Goal: Find specific page/section: Locate a particular part of the current website

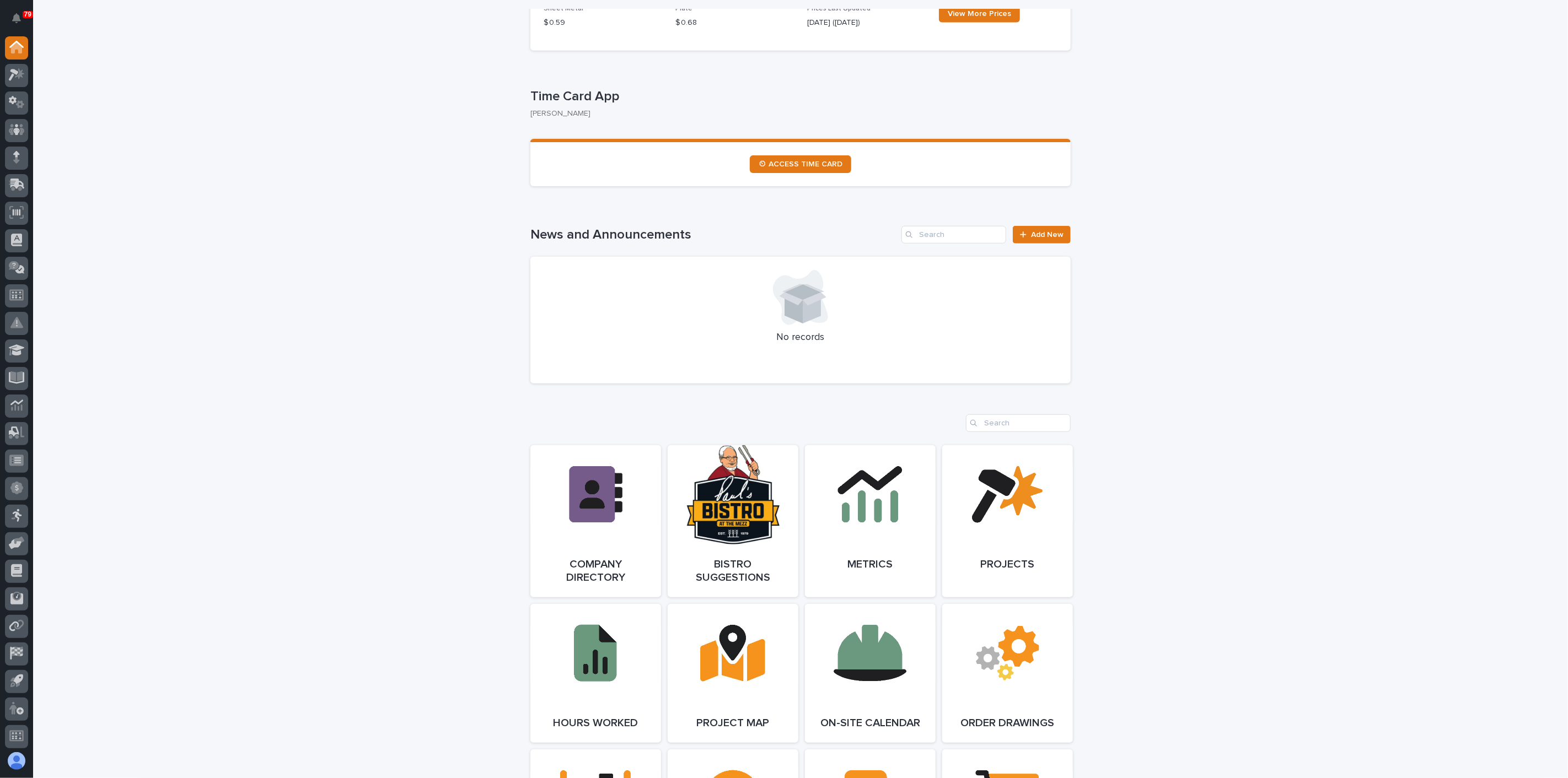
scroll to position [551, 0]
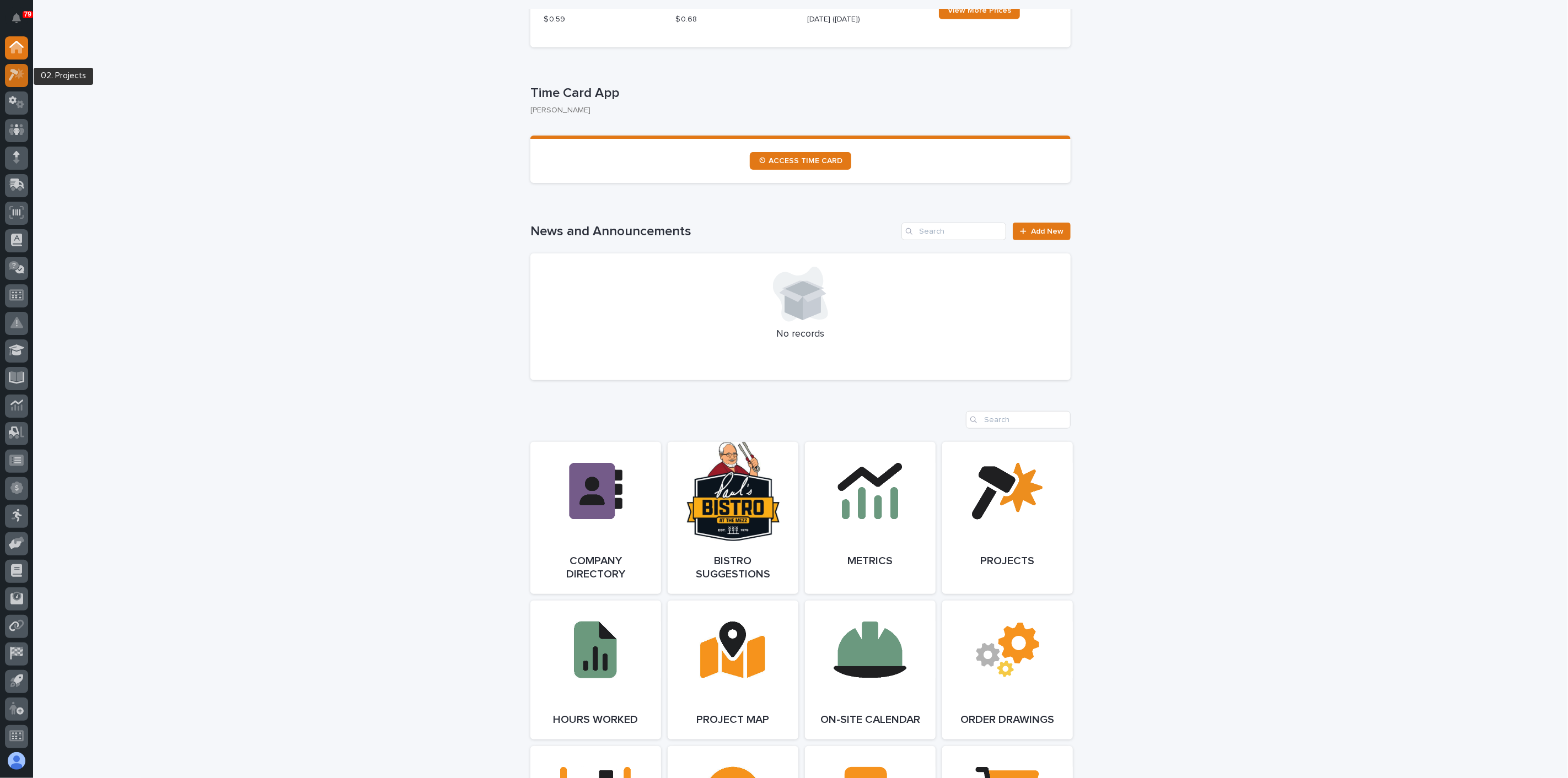
click at [14, 81] on div at bounding box center [17, 76] width 23 height 23
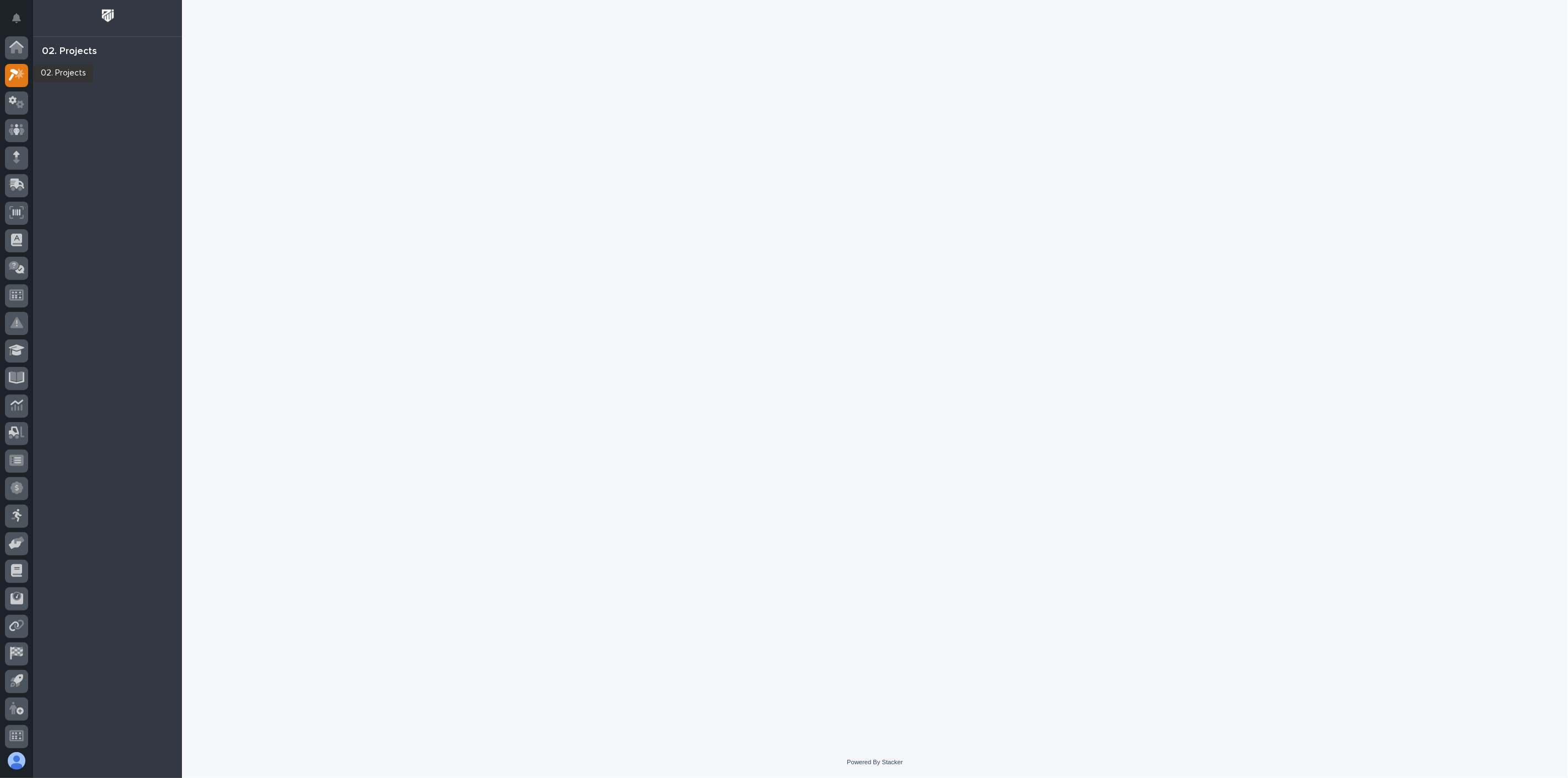
scroll to position [3, 0]
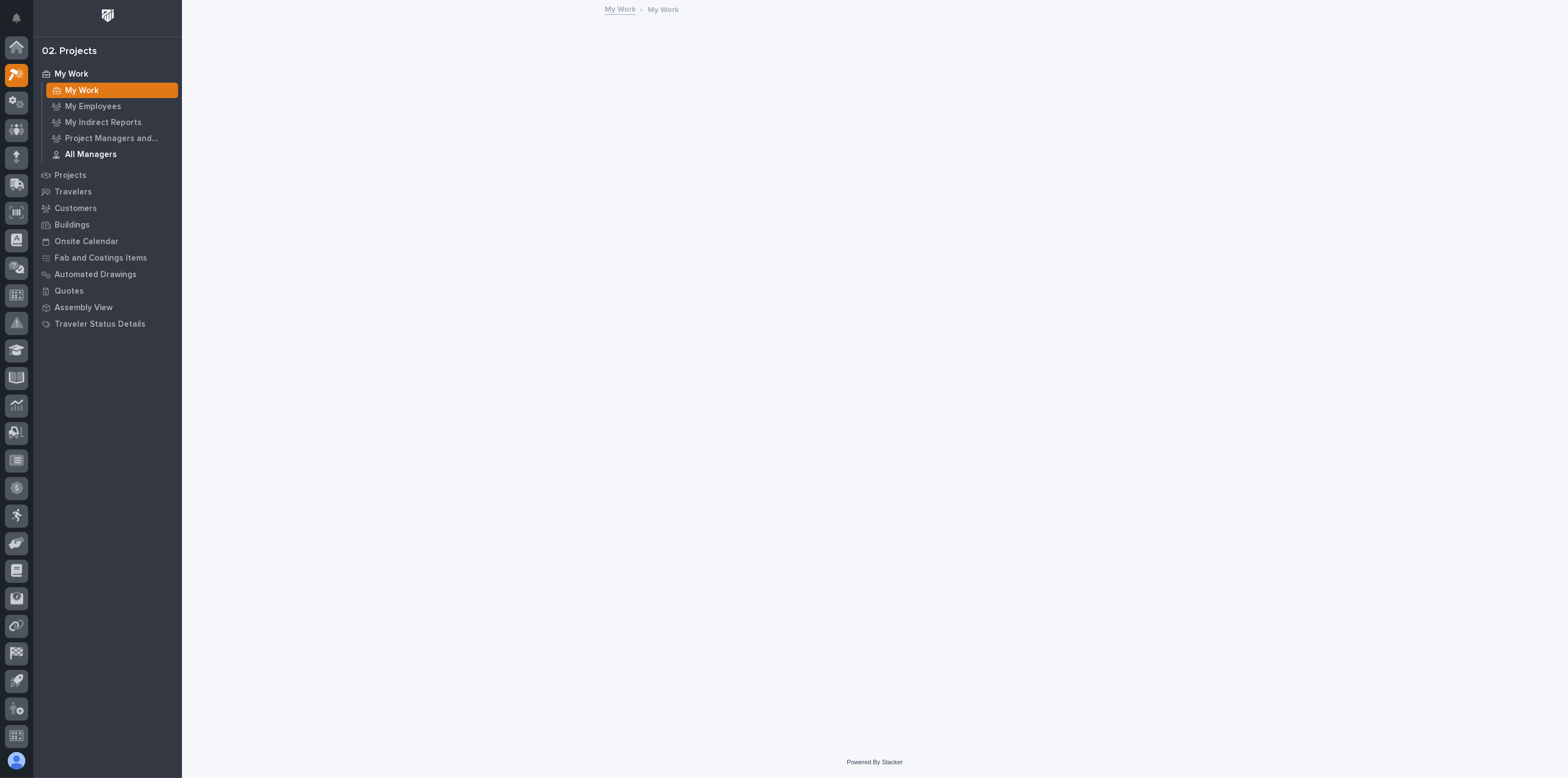
scroll to position [3, 0]
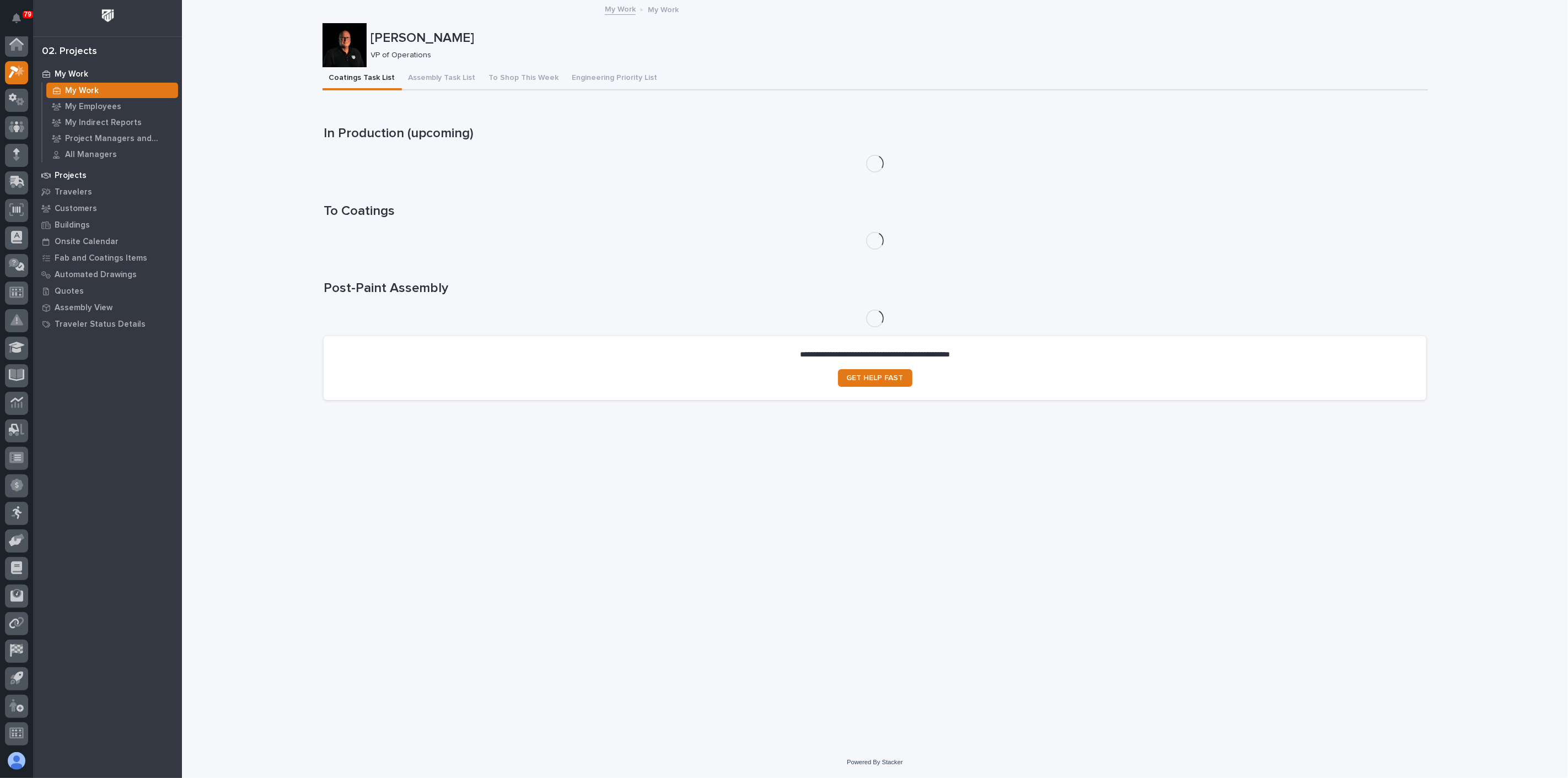
click at [83, 171] on p "Projects" at bounding box center [70, 176] width 32 height 10
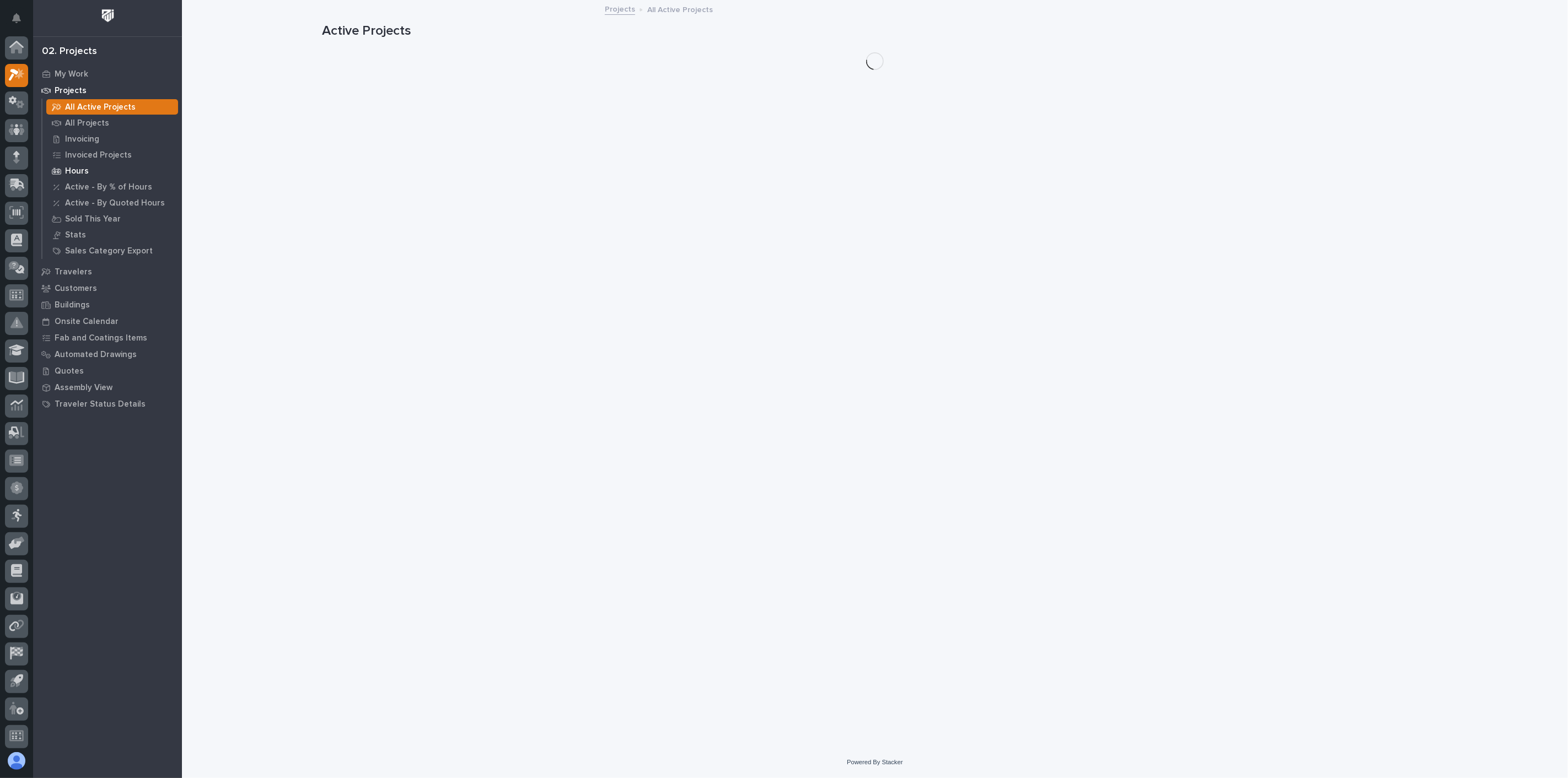
scroll to position [3, 0]
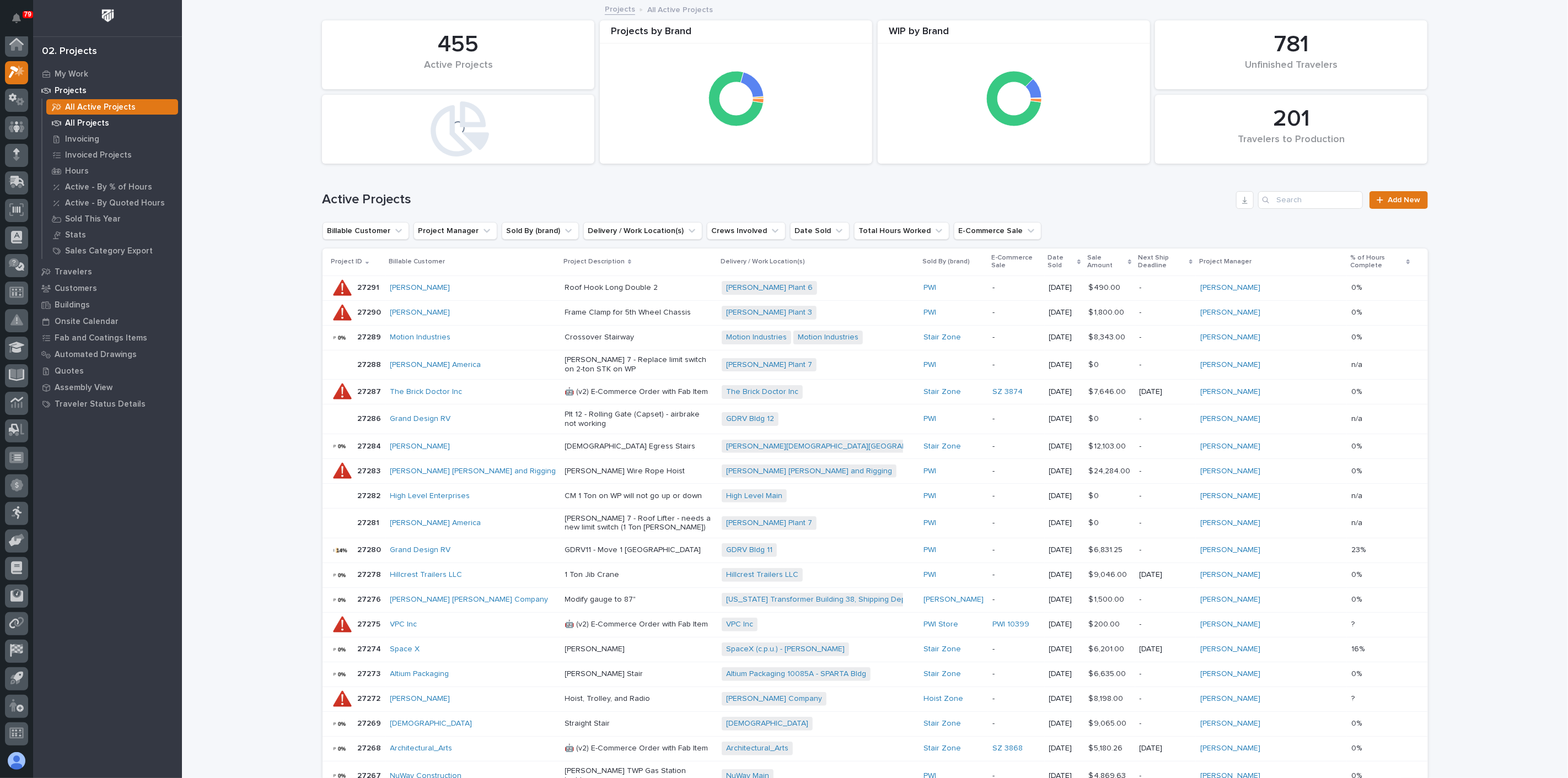
click at [97, 127] on p "All Projects" at bounding box center [87, 124] width 44 height 10
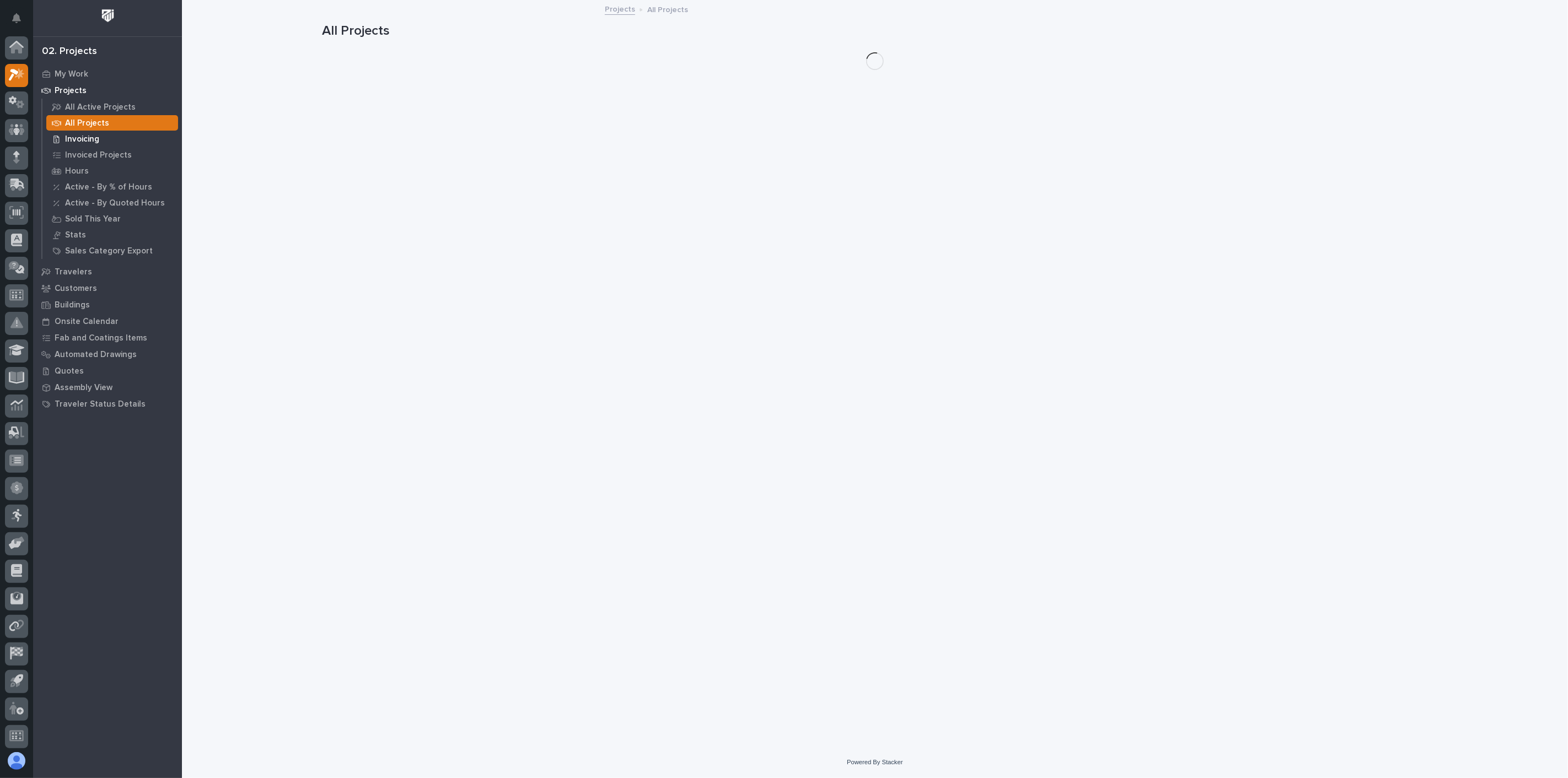
scroll to position [3, 0]
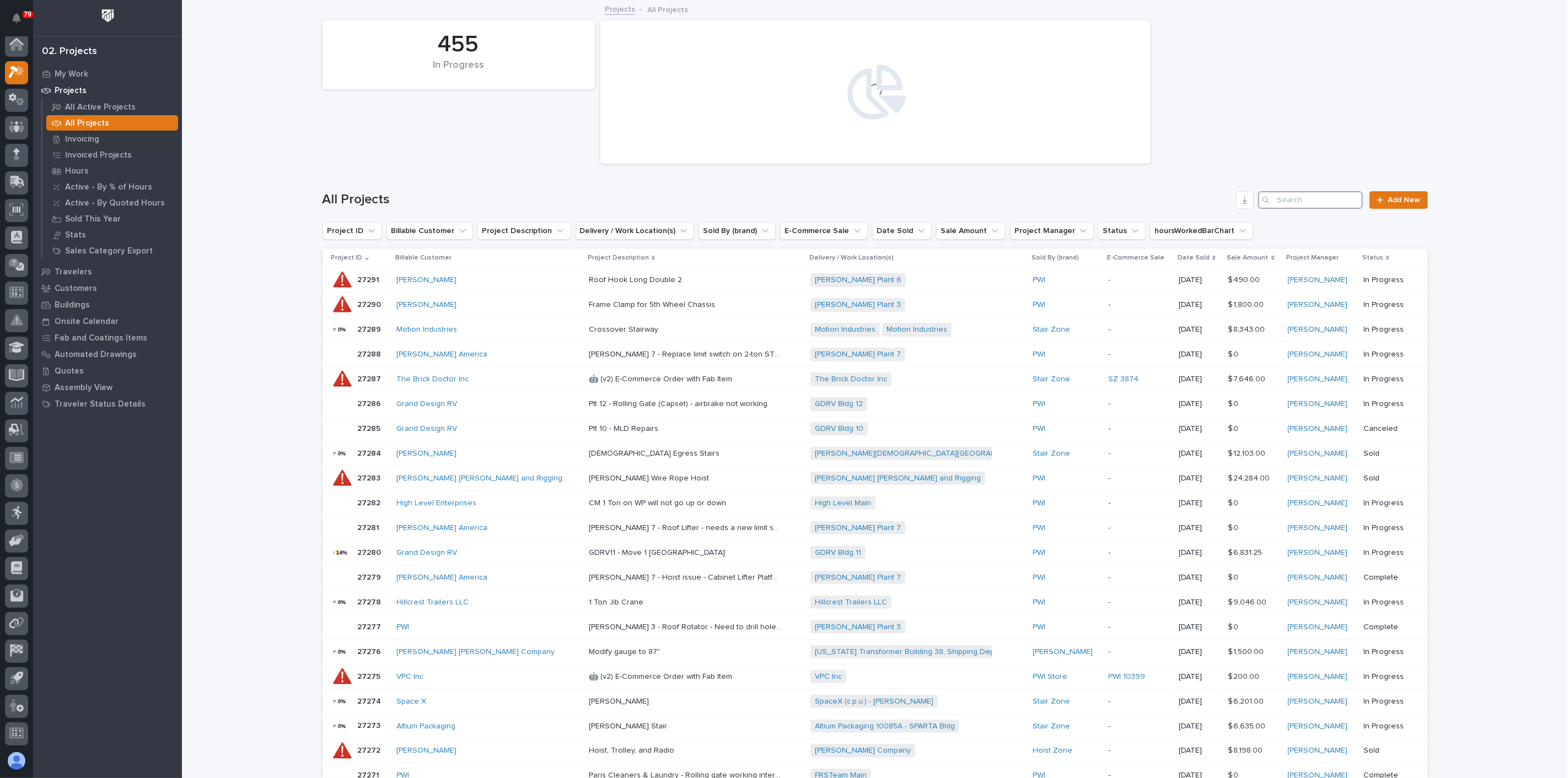
click at [1290, 200] on input "Search" at bounding box center [1310, 200] width 105 height 18
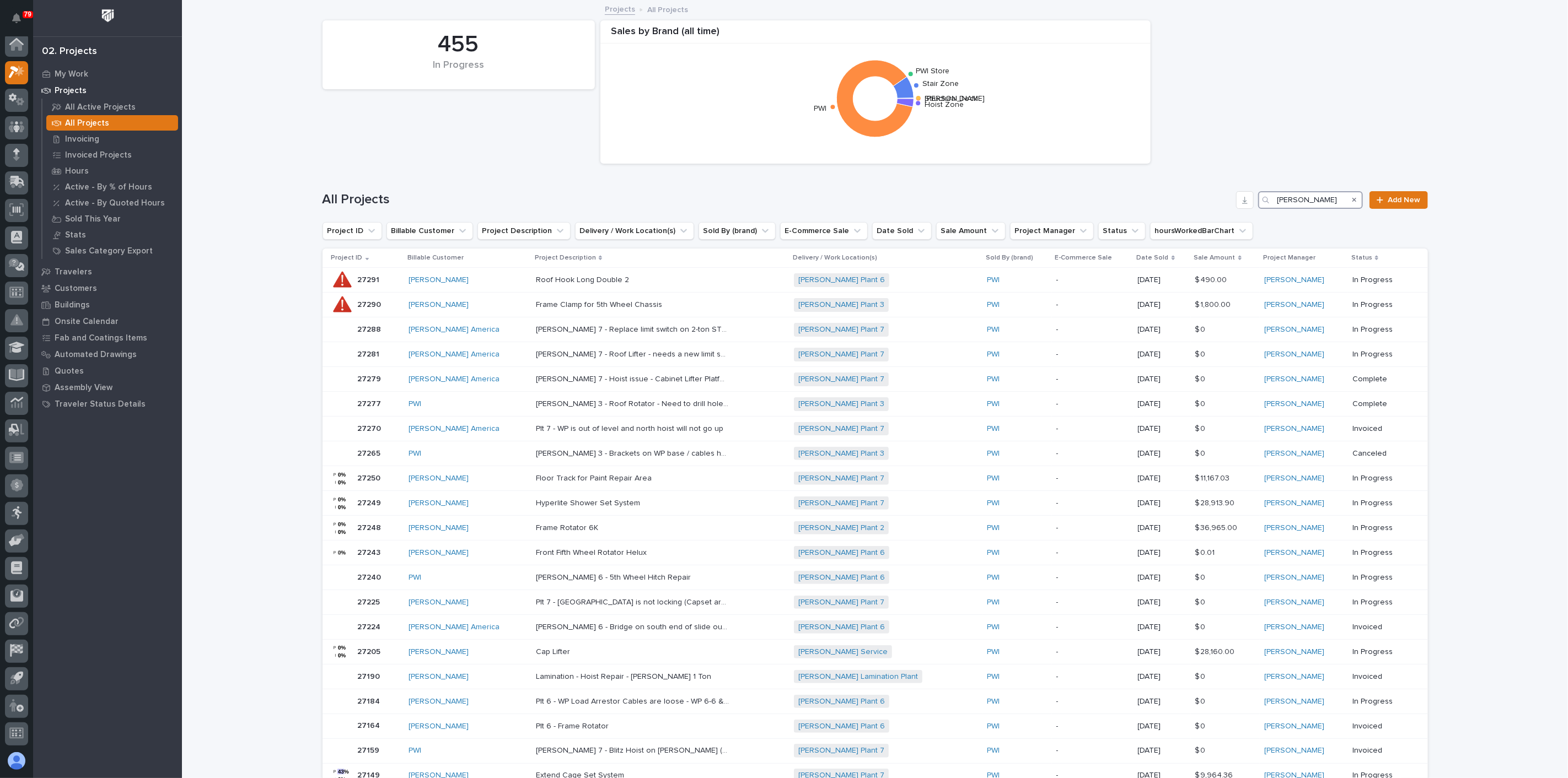
click at [1316, 200] on input "[PERSON_NAME]" at bounding box center [1310, 200] width 105 height 18
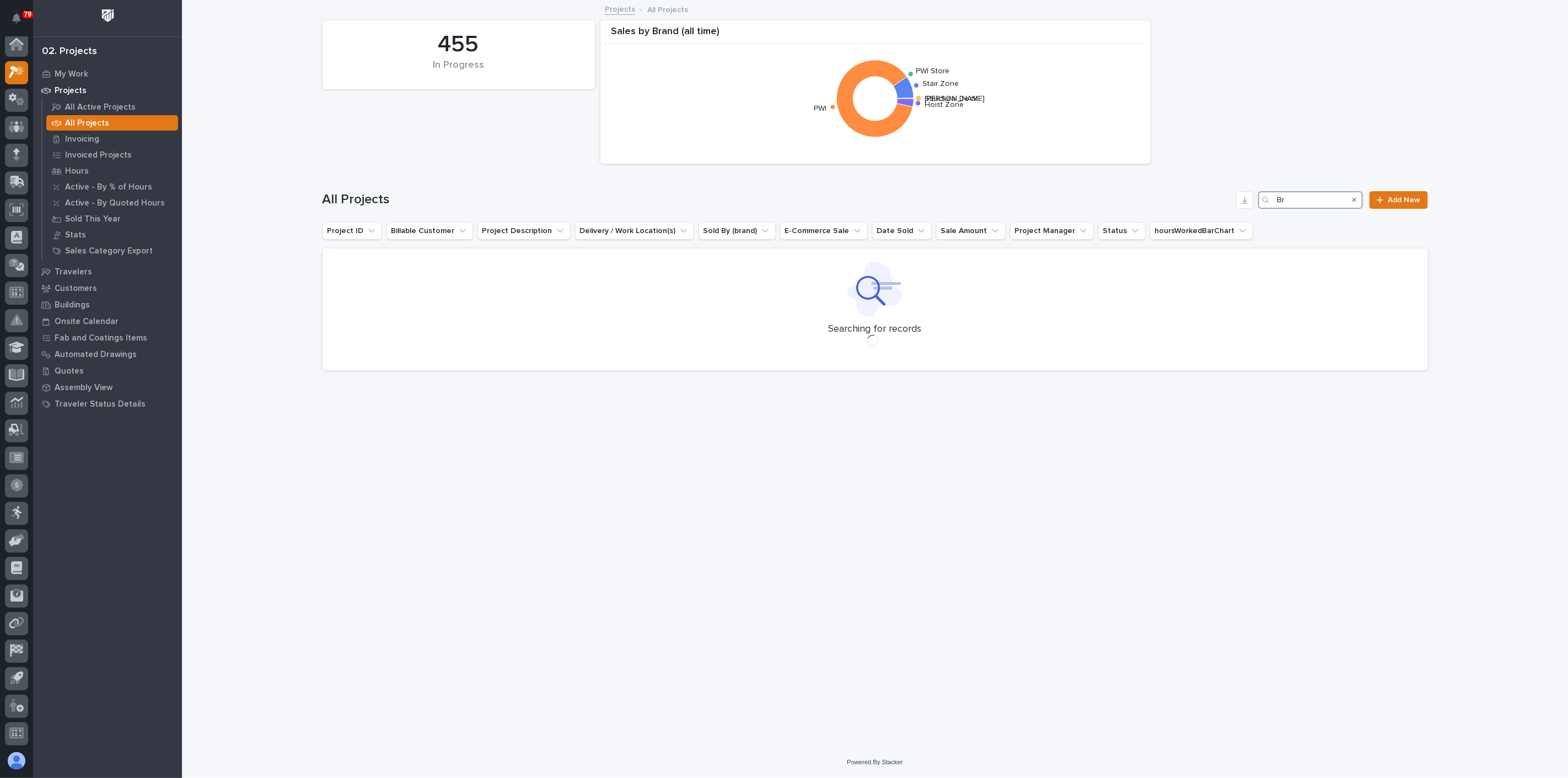
type input "B"
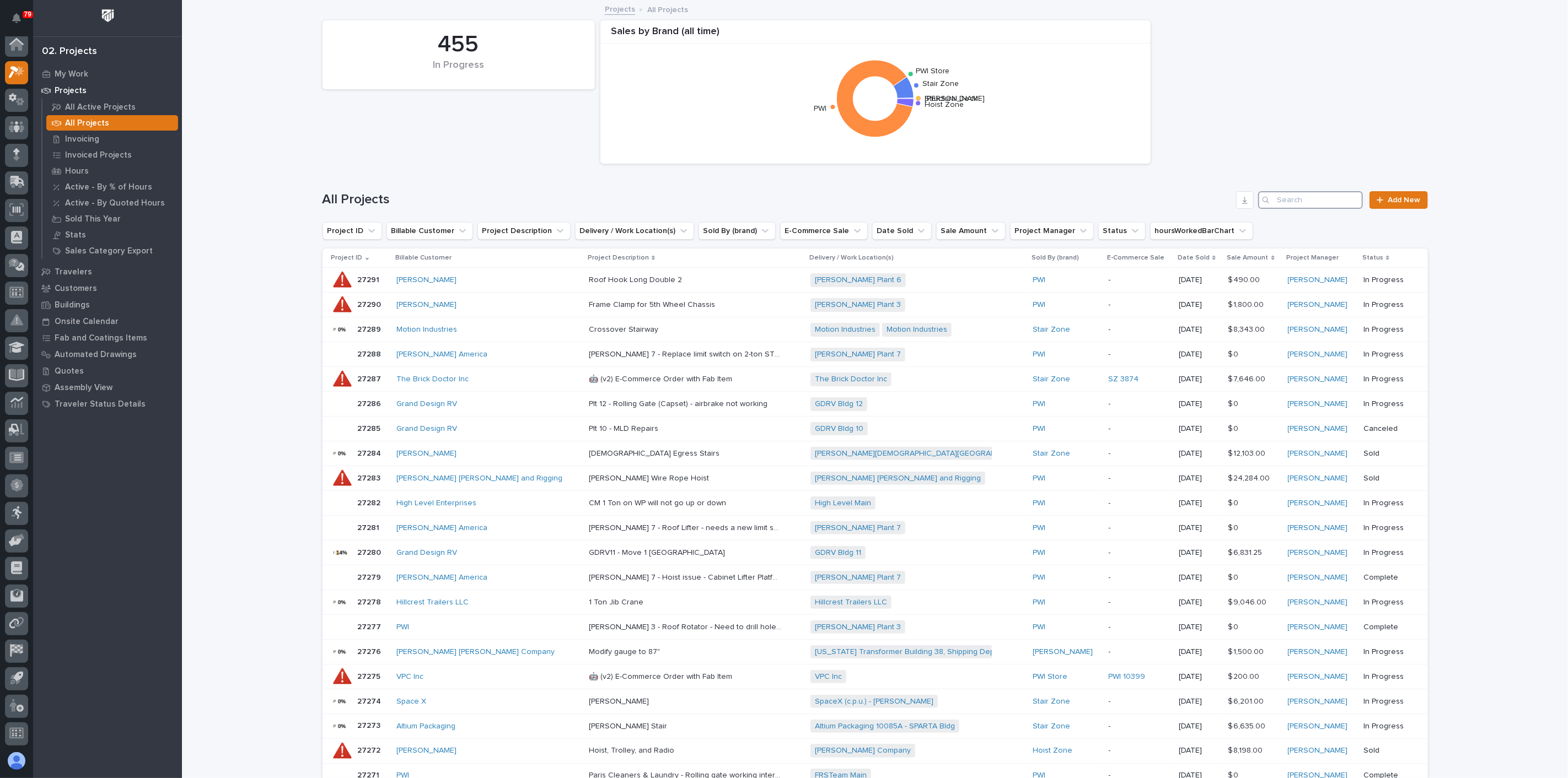
click at [1295, 199] on input "Search" at bounding box center [1310, 200] width 105 height 18
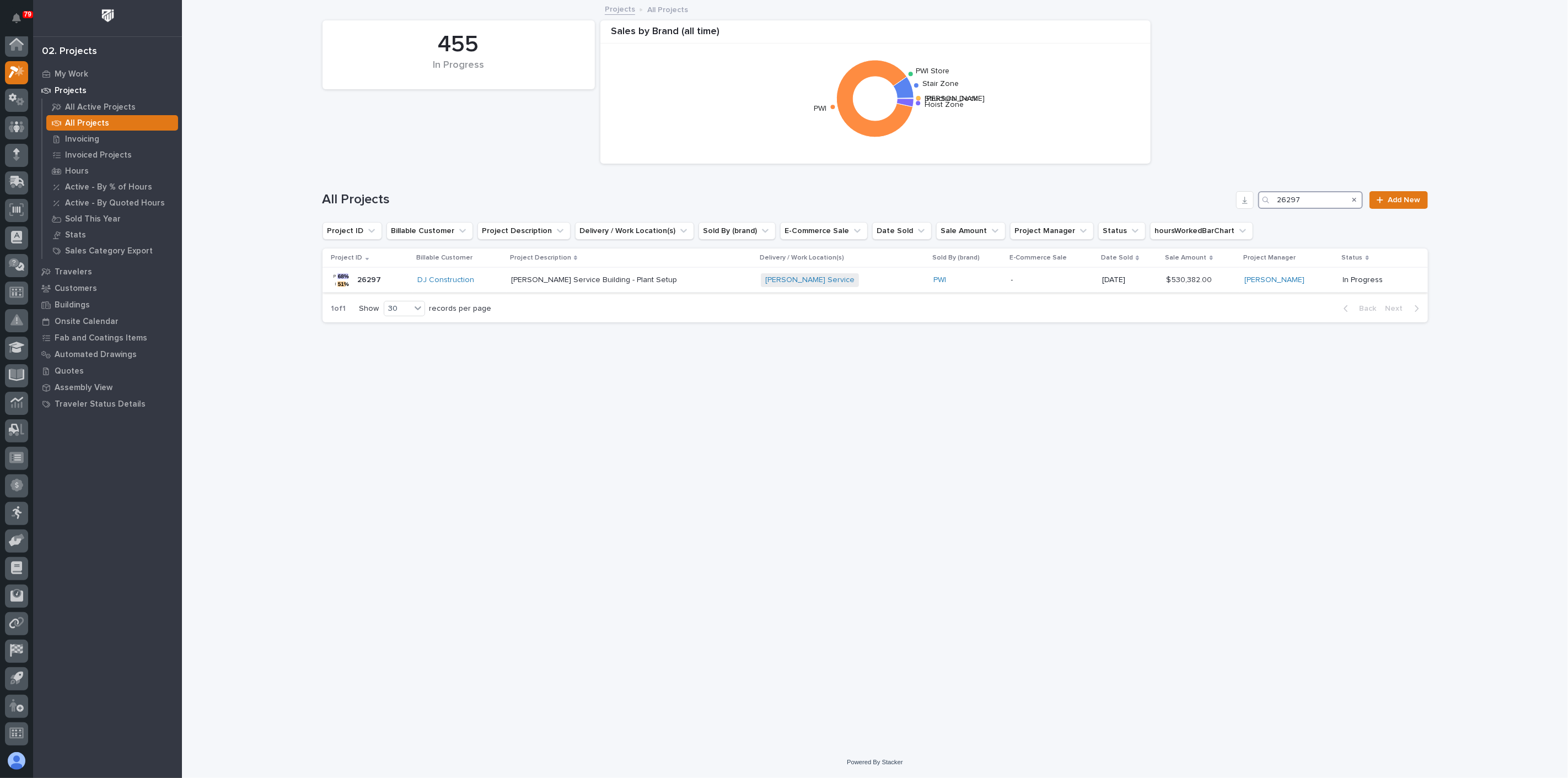
type input "26297"
click at [704, 281] on p at bounding box center [608, 280] width 193 height 10
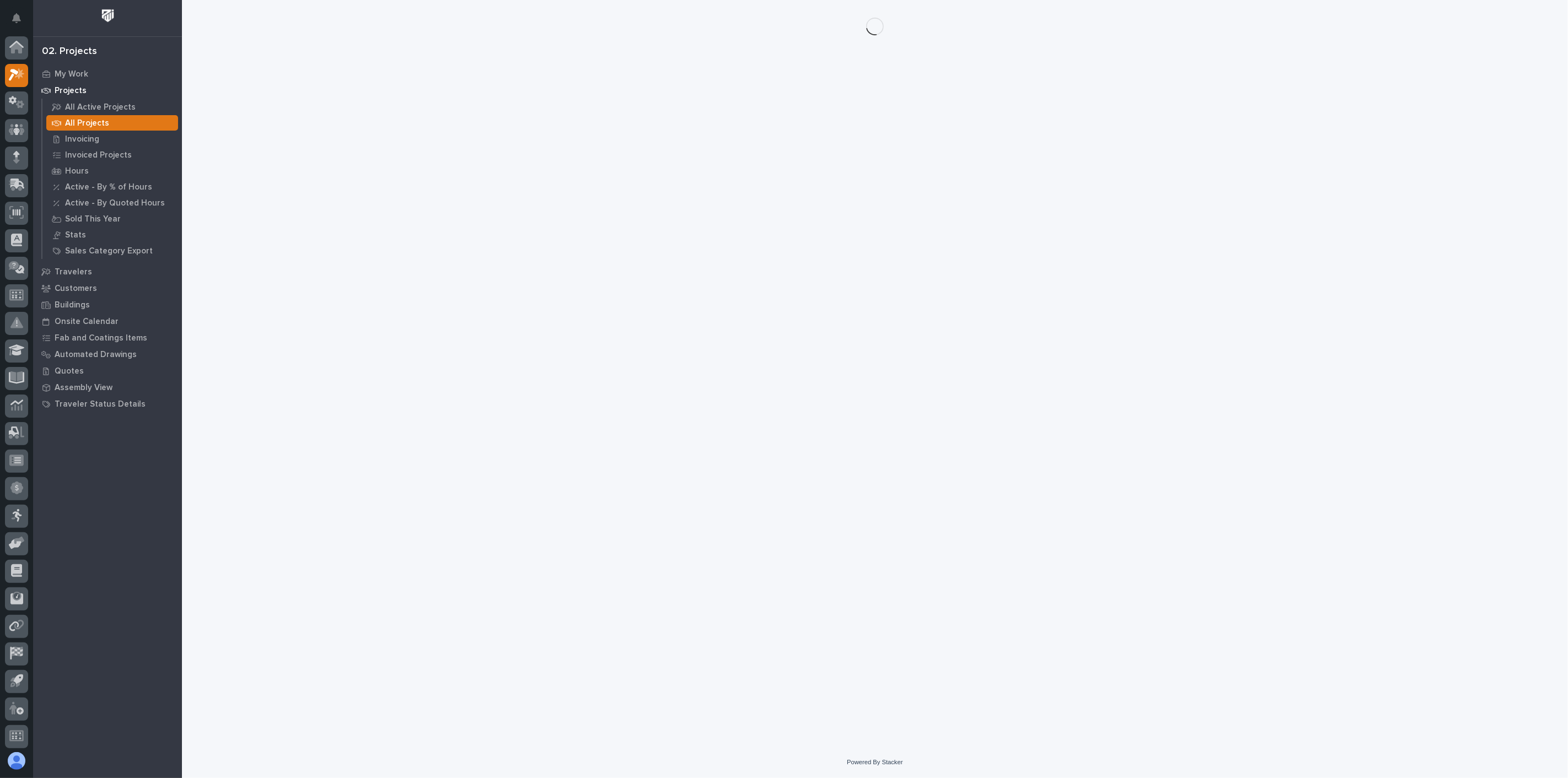
scroll to position [3, 0]
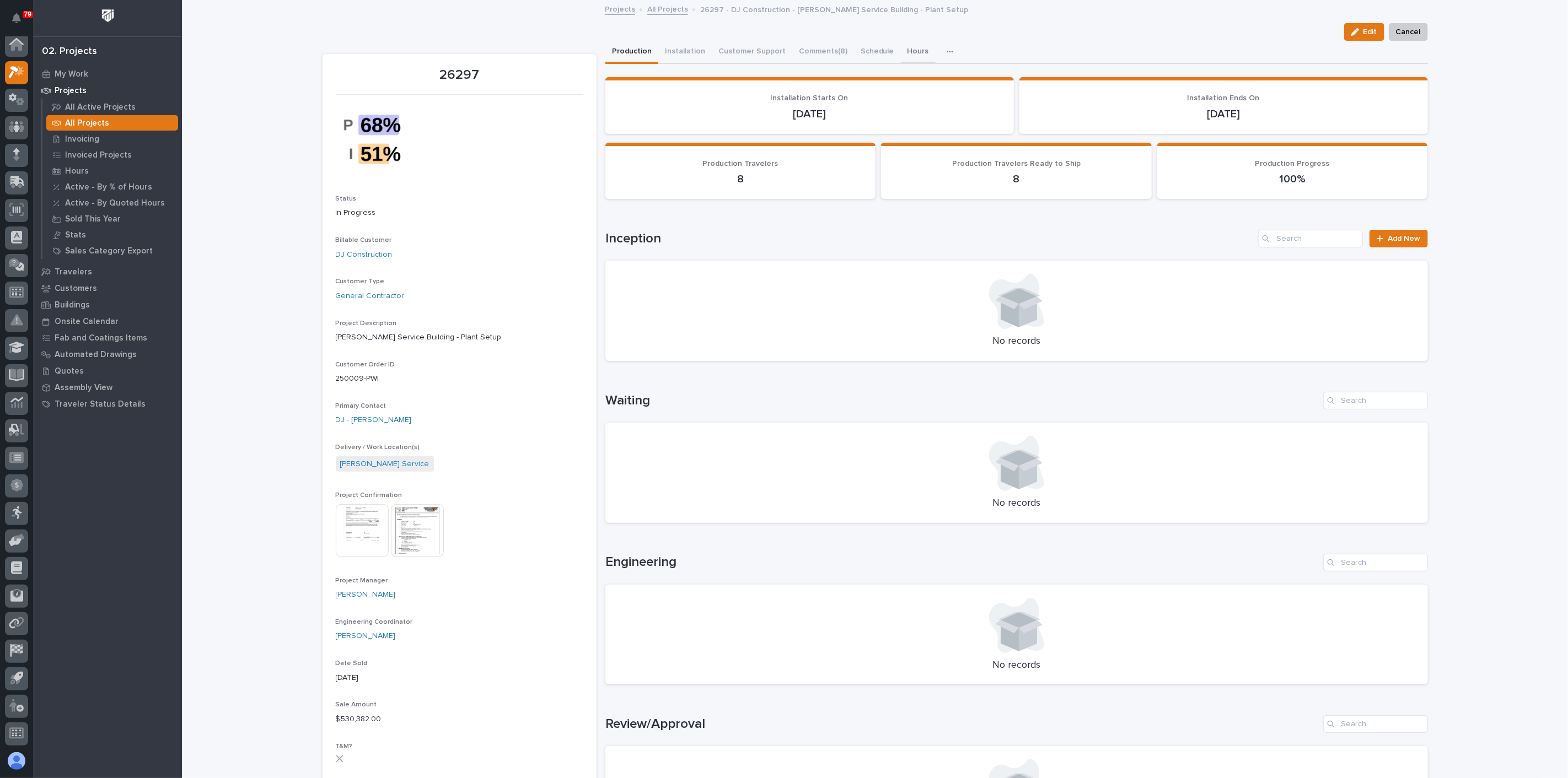
click at [901, 45] on button "Hours" at bounding box center [918, 53] width 34 height 23
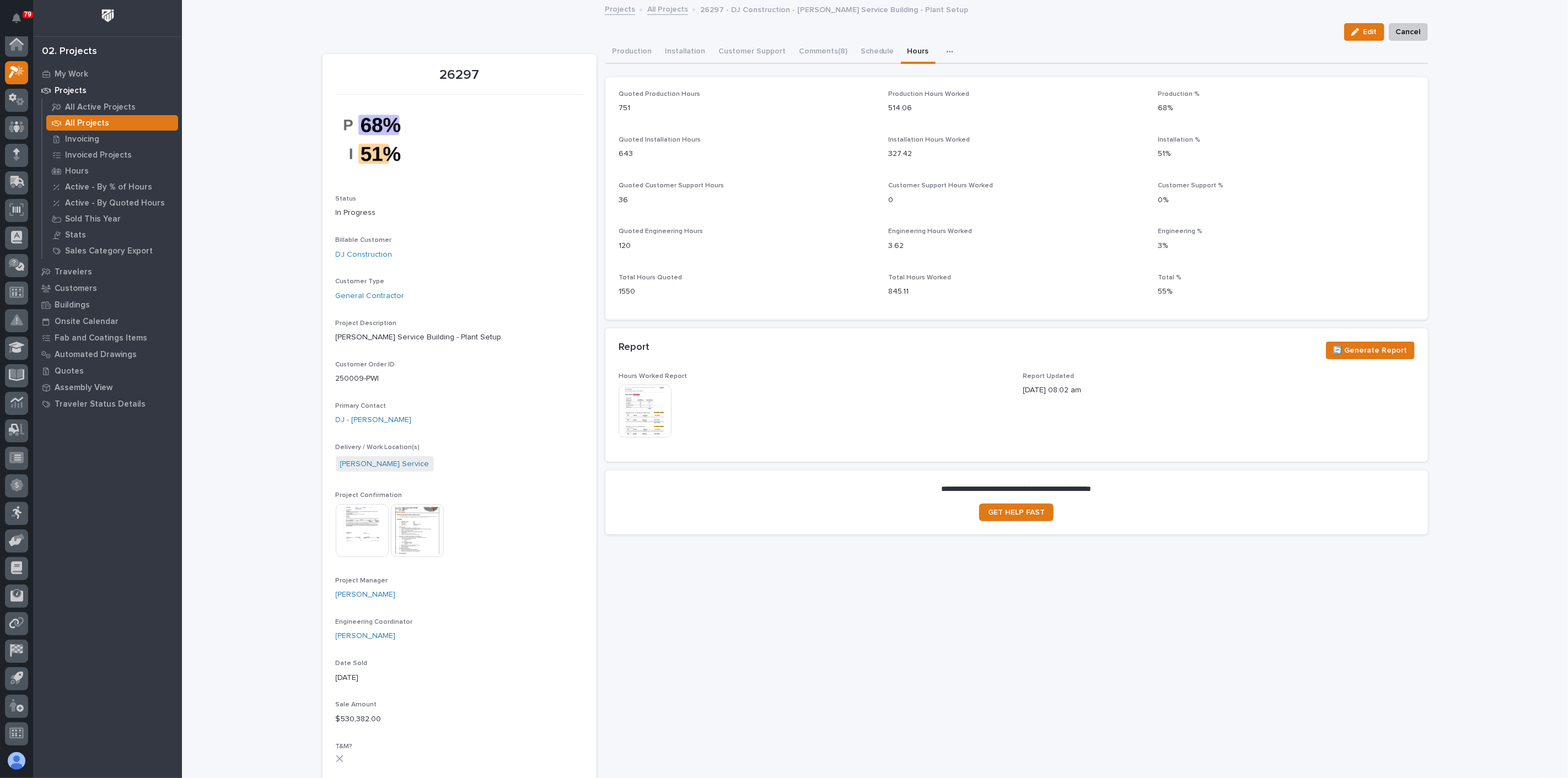
click at [654, 408] on img at bounding box center [645, 411] width 53 height 53
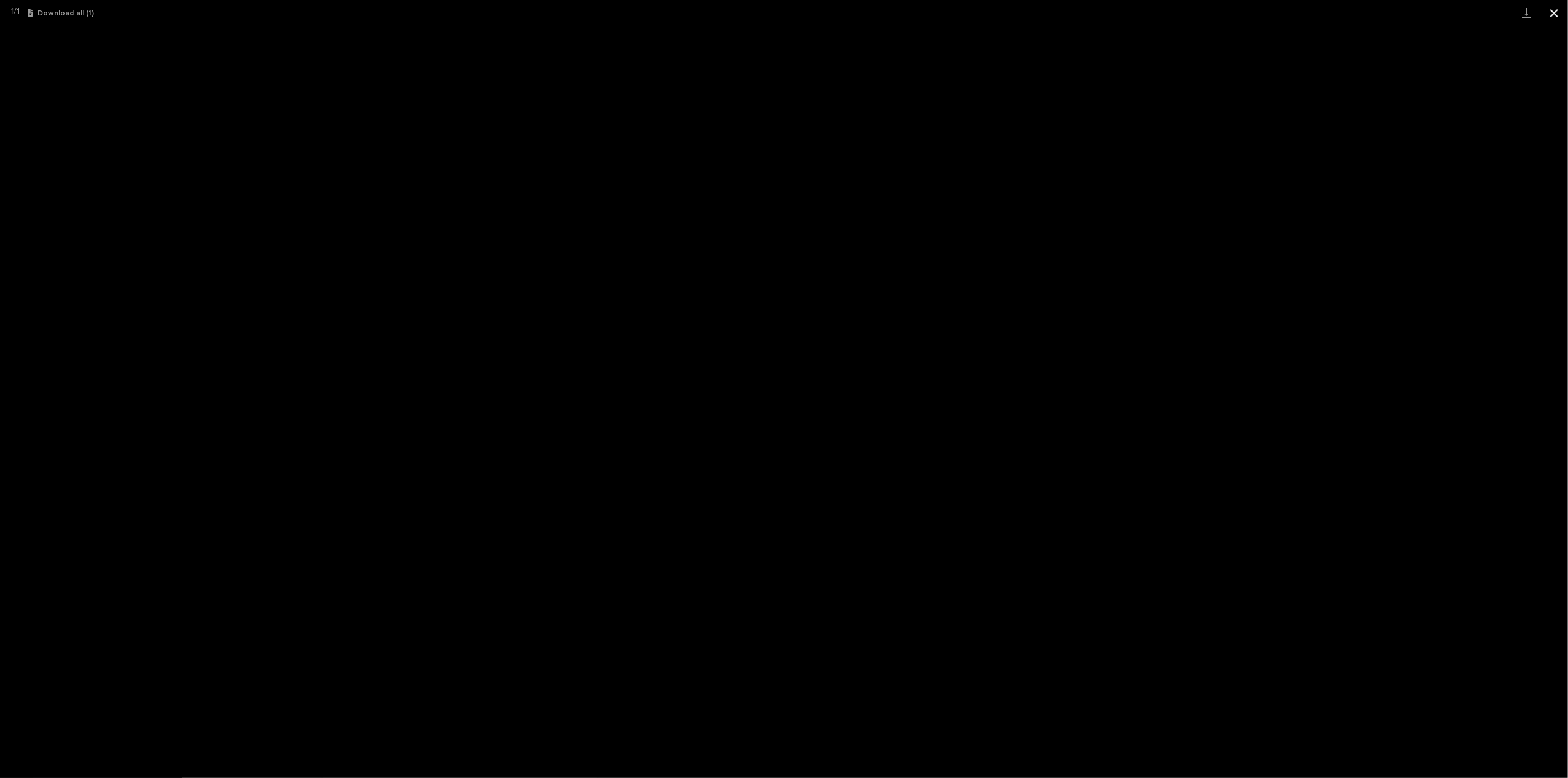
click at [1553, 15] on button "Close gallery" at bounding box center [1555, 12] width 28 height 26
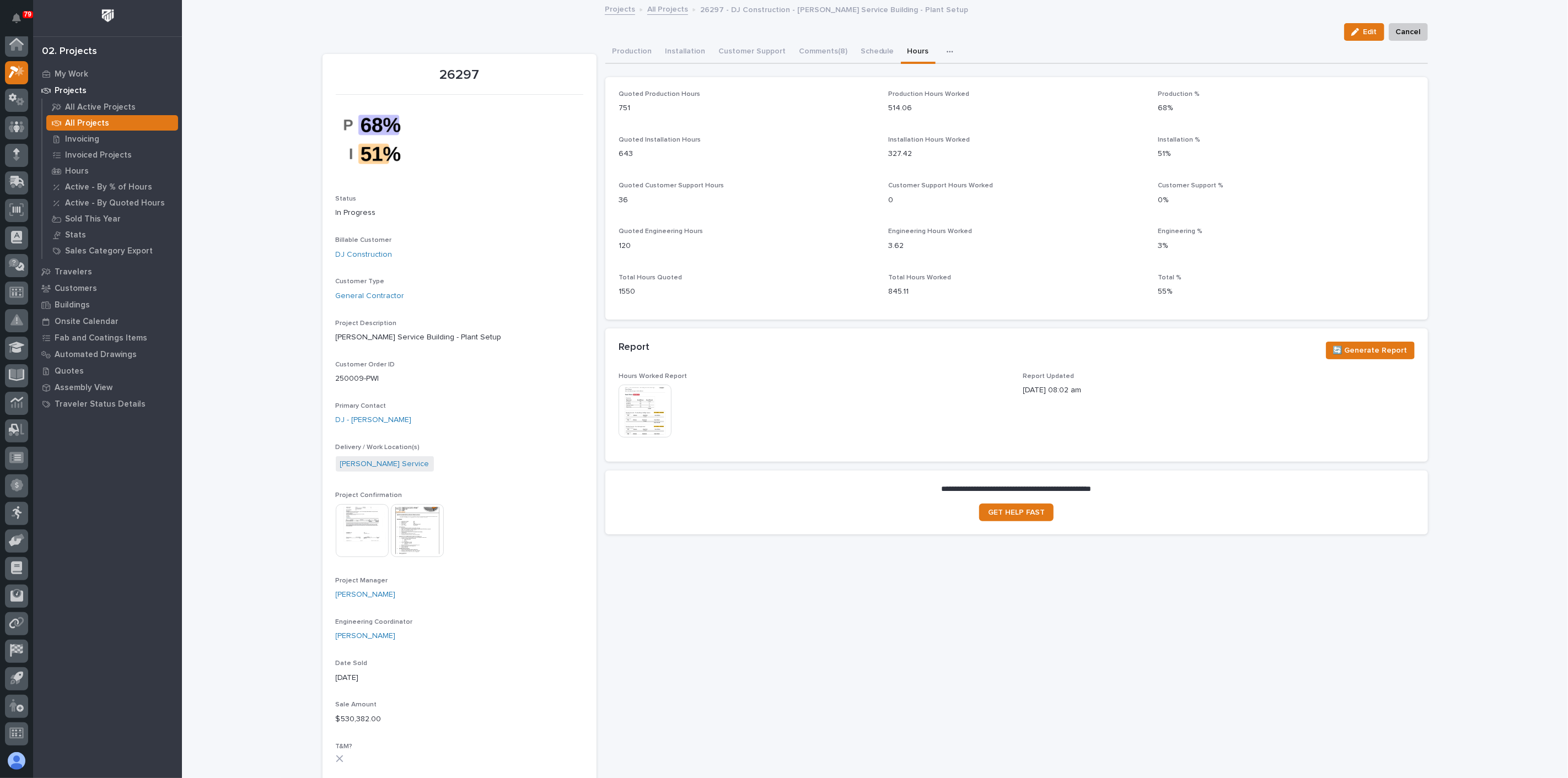
drag, startPoint x: 840, startPoint y: 259, endPoint x: 817, endPoint y: 260, distance: 23.0
click at [817, 260] on div "Quoted Production Hours 751 Production Hours Worked 514.06 Production % 68% Quo…" at bounding box center [1016, 198] width 796 height 216
